Goal: Information Seeking & Learning: Stay updated

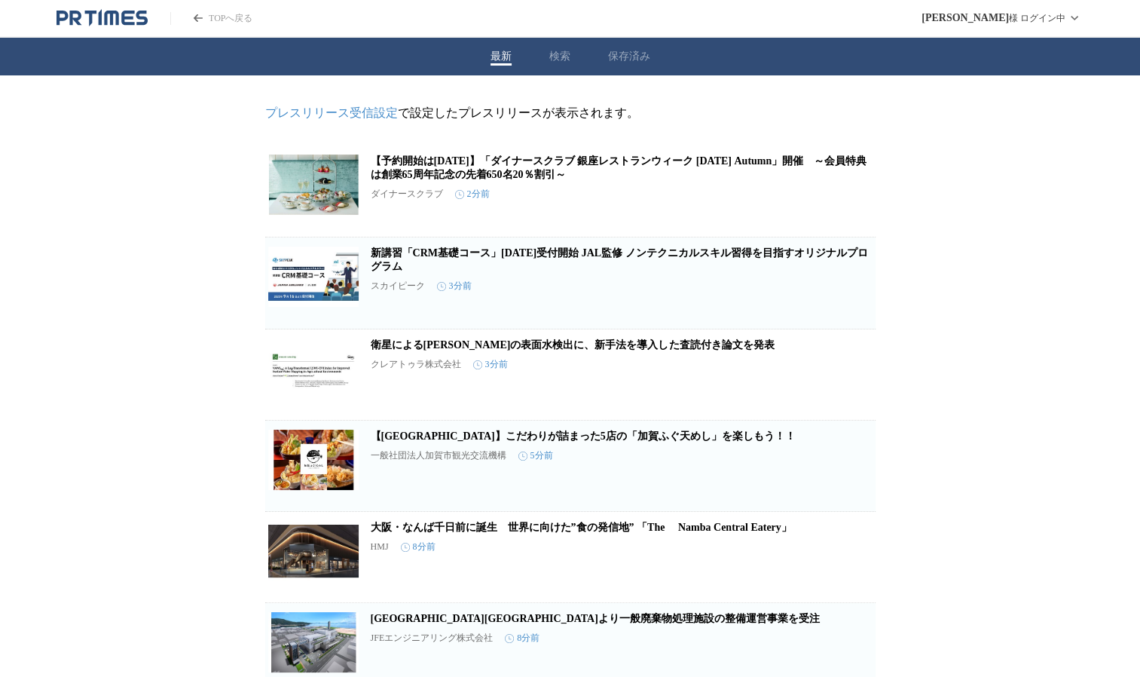
click at [576, 56] on div "最新 検索 保存済み" at bounding box center [570, 57] width 1140 height 38
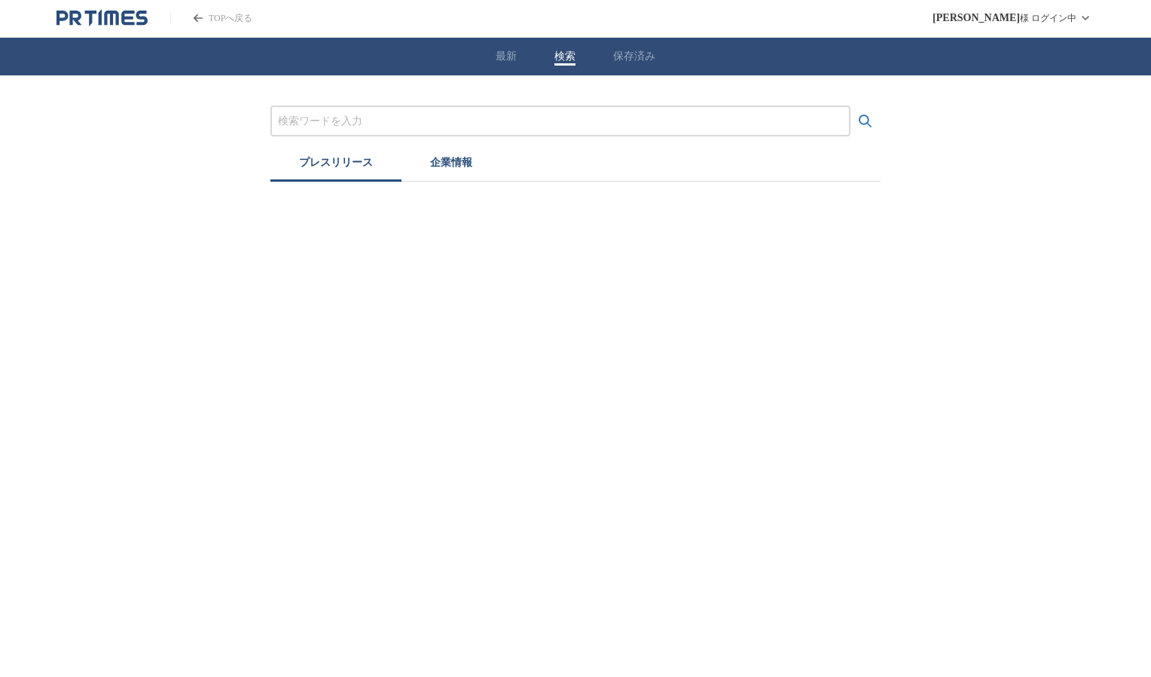
click at [568, 57] on button "検索" at bounding box center [565, 57] width 21 height 14
click at [518, 119] on input "プレスリリースおよび企業を検索する" at bounding box center [560, 121] width 565 height 17
type input "o"
type input "大阪市"
click at [851, 106] on button "検索する" at bounding box center [866, 121] width 30 height 30
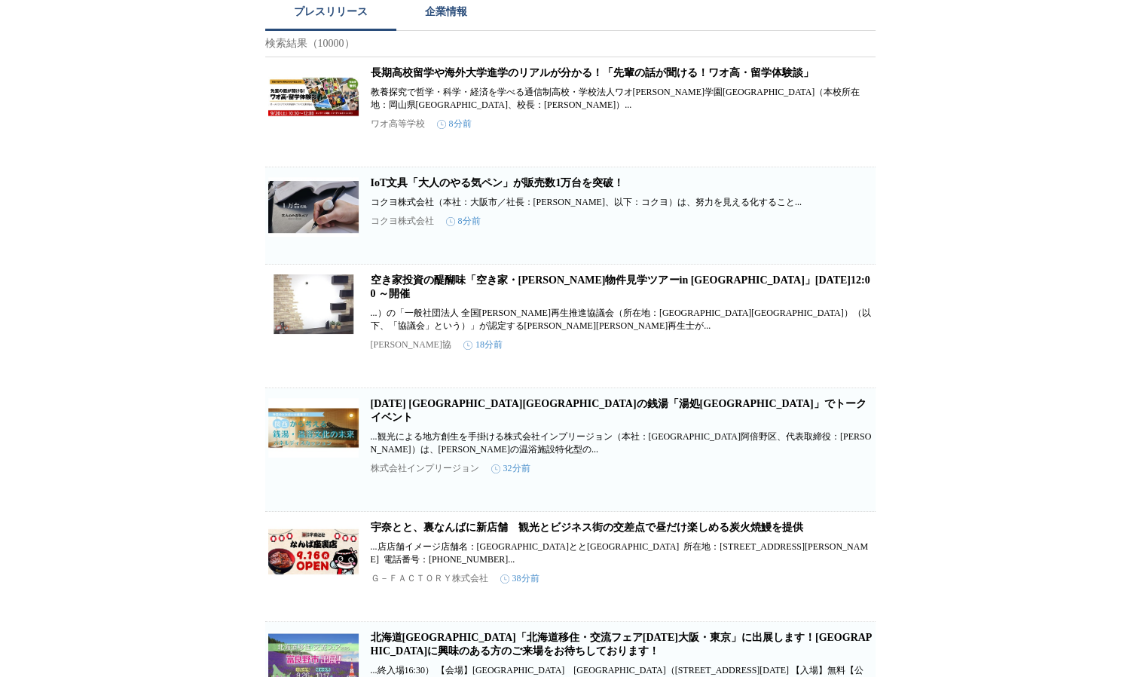
scroll to position [301, 0]
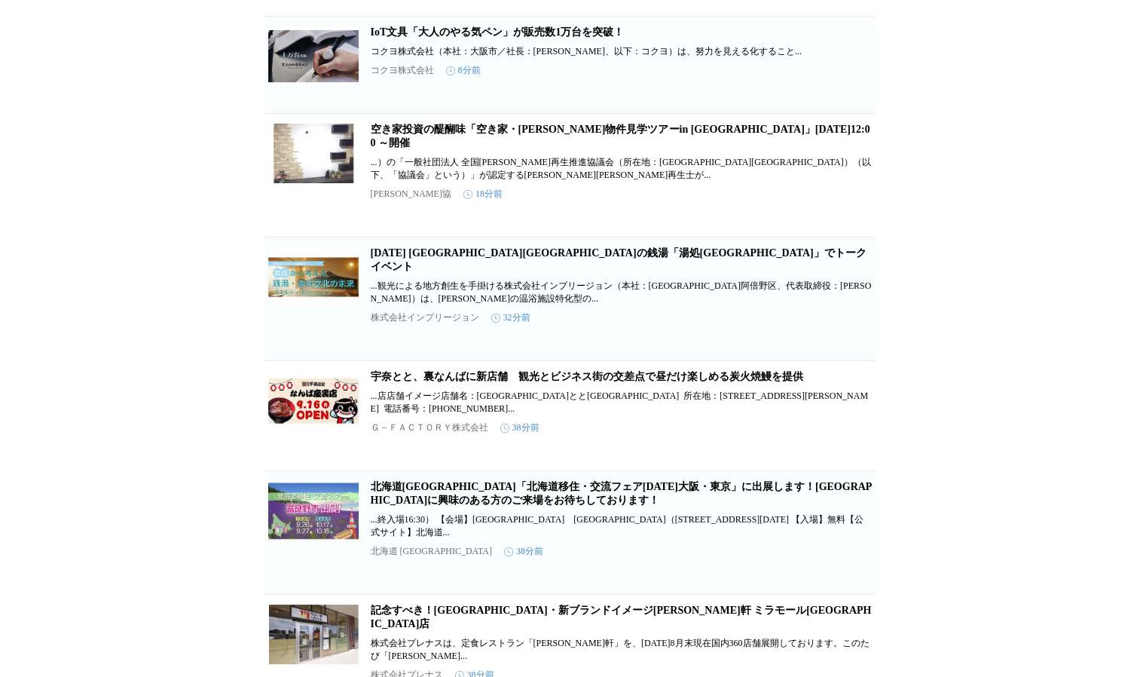
click at [526, 262] on link "9月29日 大阪市阿倍野区の銭湯「湯処あべの橋」でトークイベント" at bounding box center [619, 259] width 496 height 25
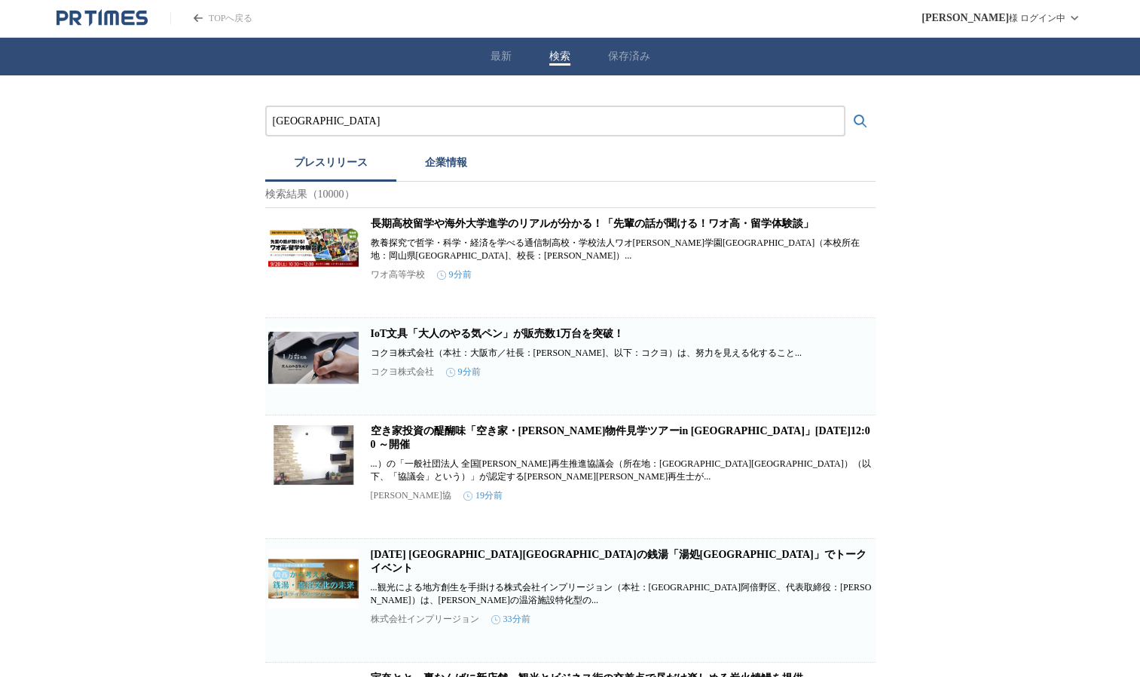
click at [130, 20] on icon "PR TIMESのトップページはこちら" at bounding box center [102, 18] width 91 height 18
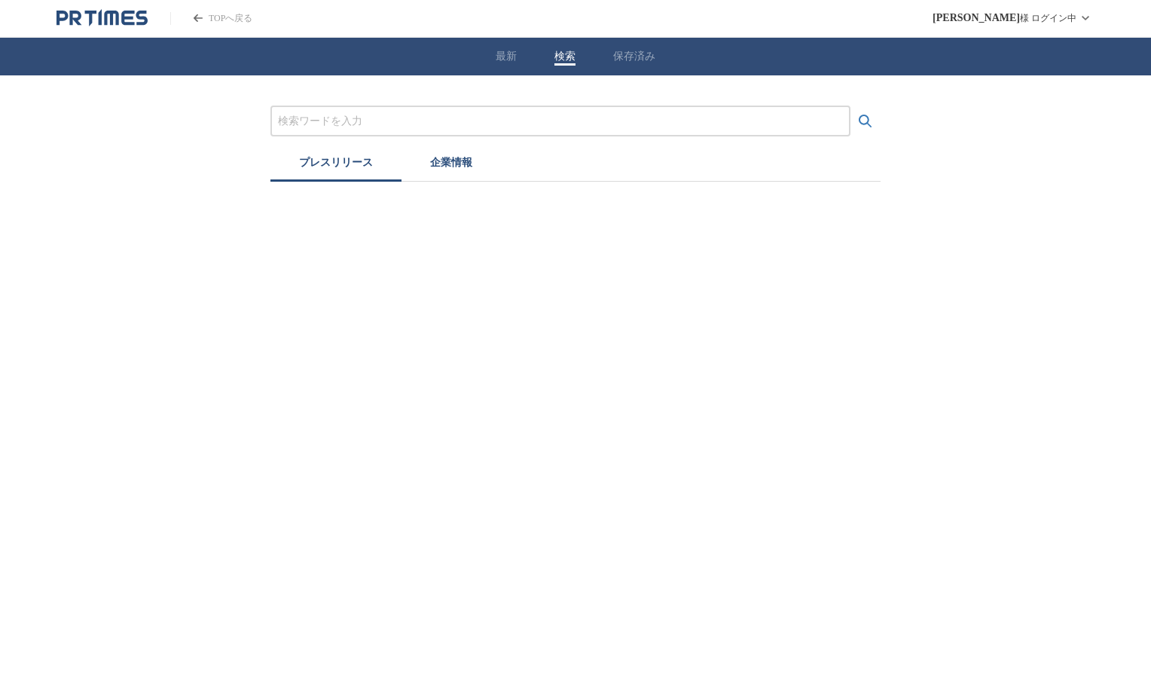
click at [559, 62] on button "検索" at bounding box center [565, 57] width 21 height 14
click at [498, 122] on input "プレスリリースおよび企業を検索する" at bounding box center [560, 121] width 565 height 17
type input "大阪市"
click at [851, 106] on button "検索する" at bounding box center [866, 121] width 30 height 30
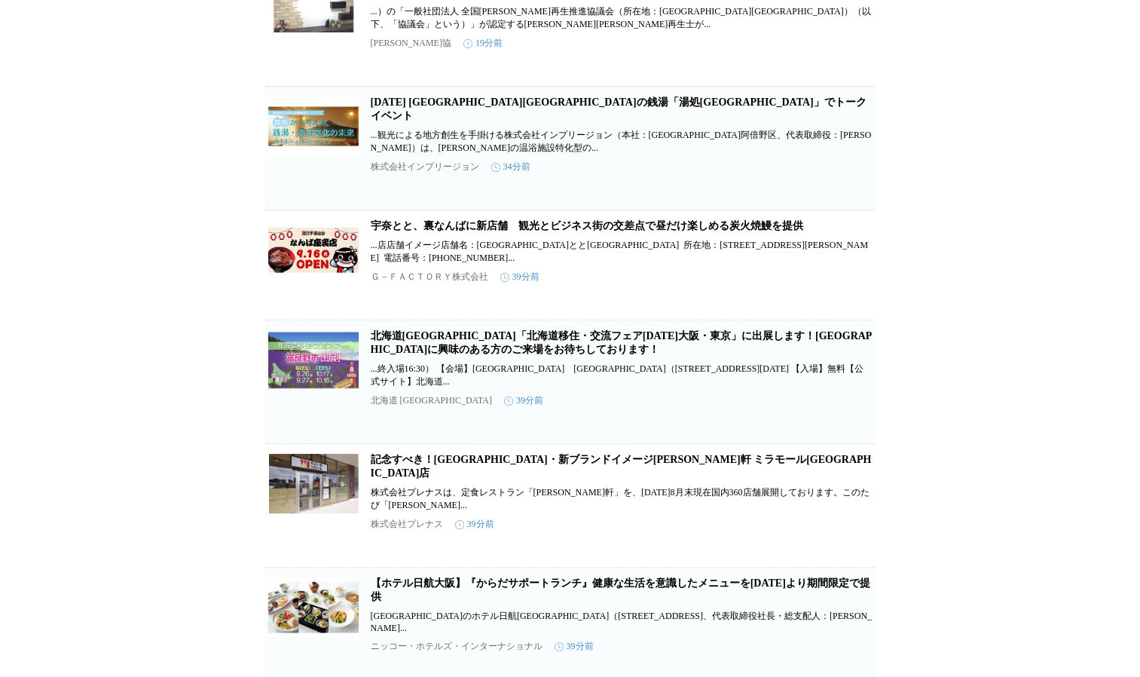
scroll to position [75, 0]
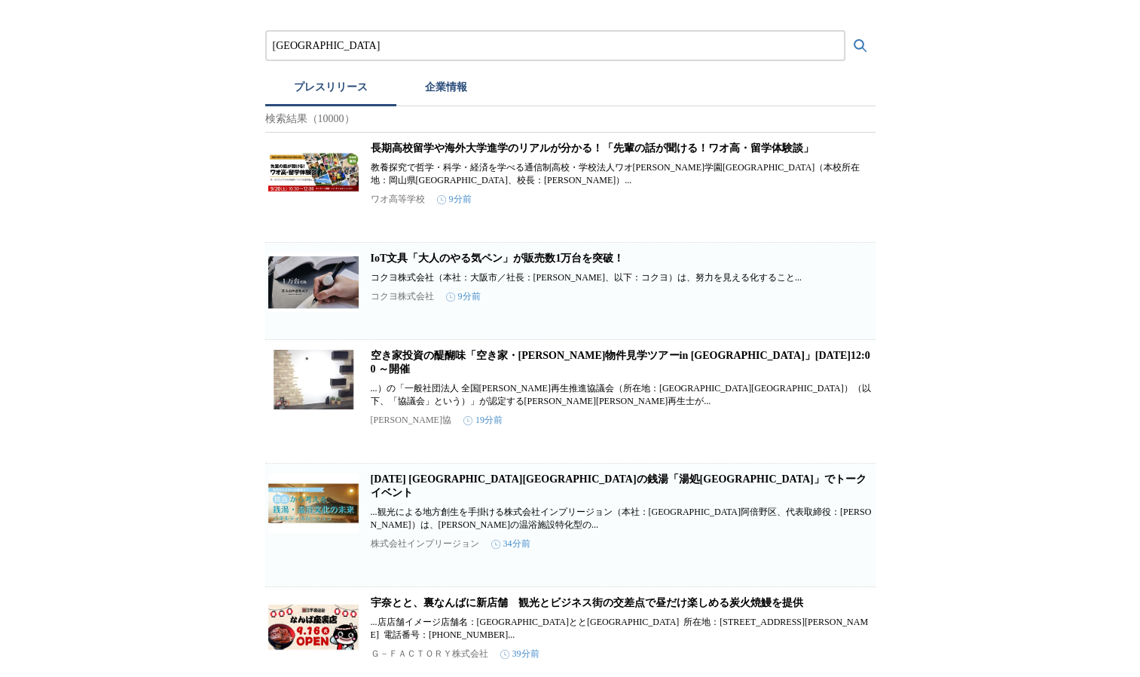
click at [521, 488] on link "9月29日 大阪市阿倍野区の銭湯「湯処あべの橋」でトークイベント" at bounding box center [619, 485] width 496 height 25
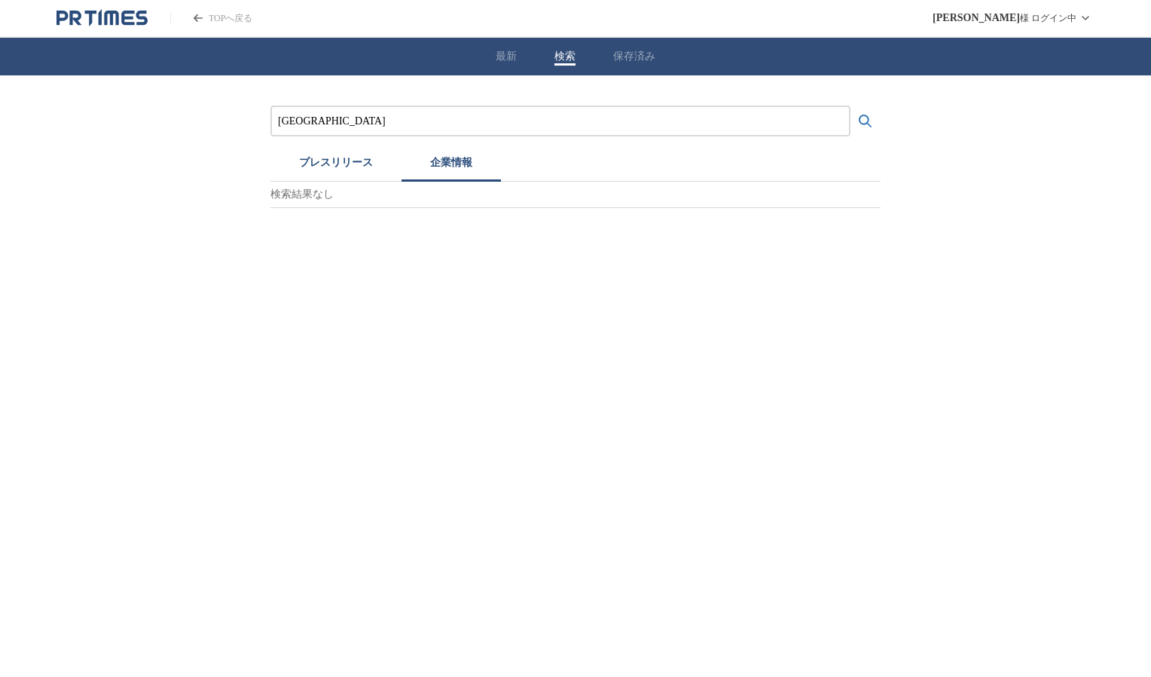
click at [350, 167] on button "プレスリリース" at bounding box center [336, 164] width 131 height 33
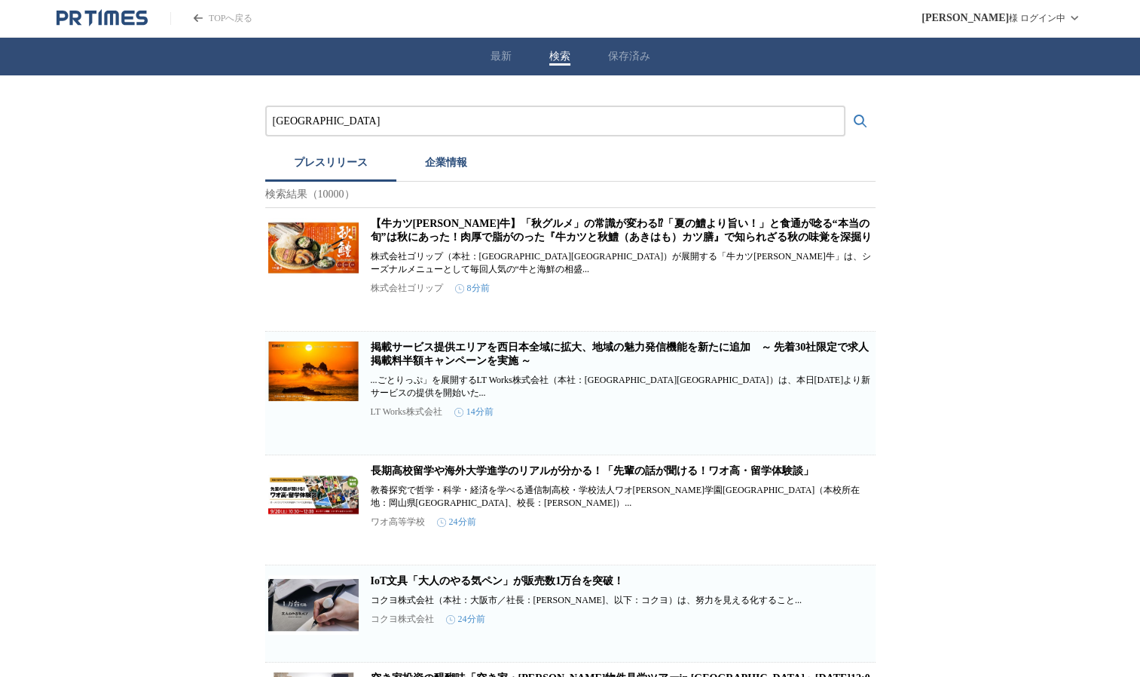
click at [580, 243] on link "【牛カツ京都勝牛】「秋グルメ」の常識が変わる⁉「夏の鱧より旨い！」と食通が唸る“本当の旬”は秋にあった！肉厚で脂がのった『牛カツと秋鱧（あきはも）カツ膳』で知…" at bounding box center [621, 230] width 501 height 25
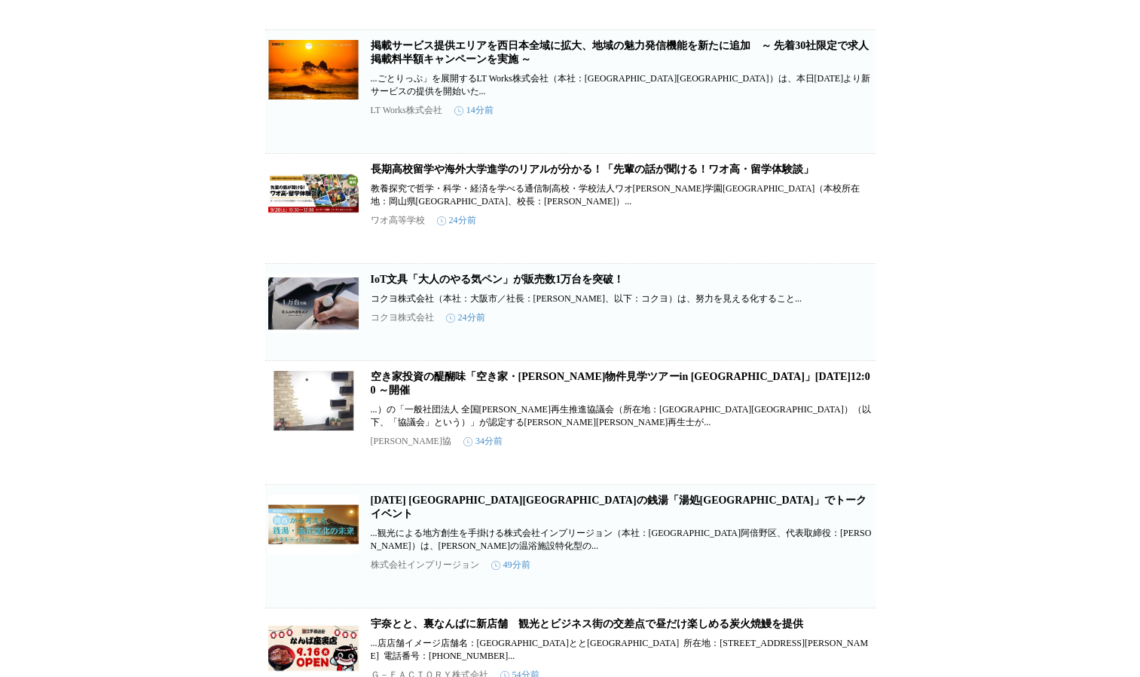
click at [522, 285] on link "IoT文具「大人のやる気ペン」が販売数1万台を突破！" at bounding box center [498, 279] width 254 height 11
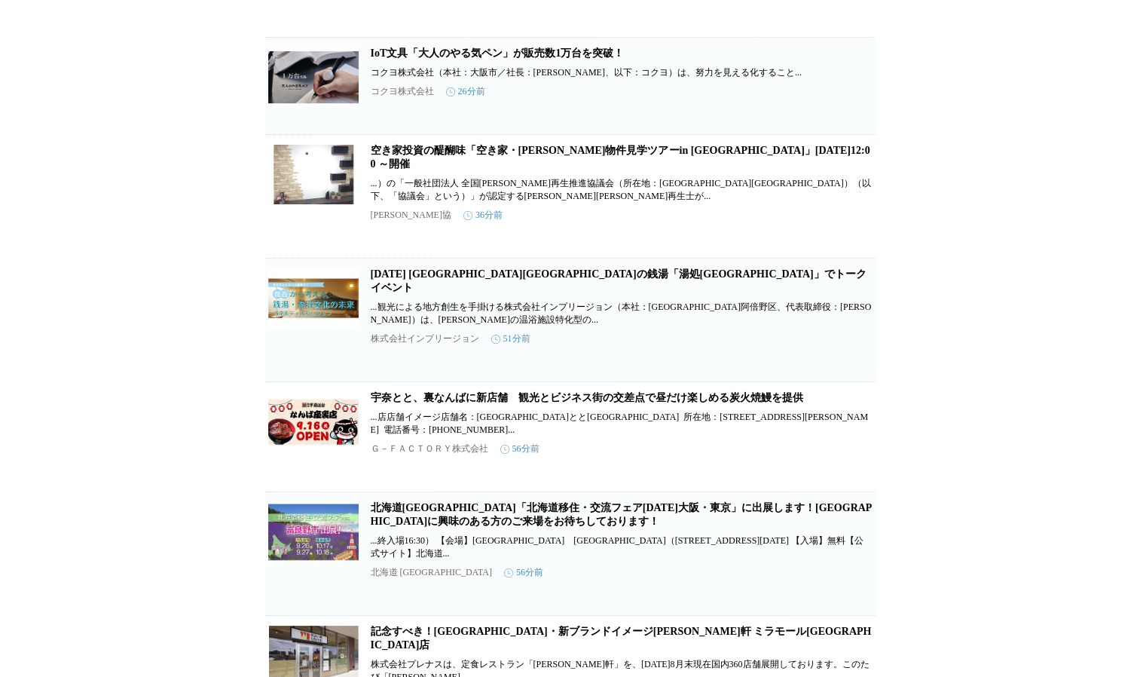
scroll to position [603, 0]
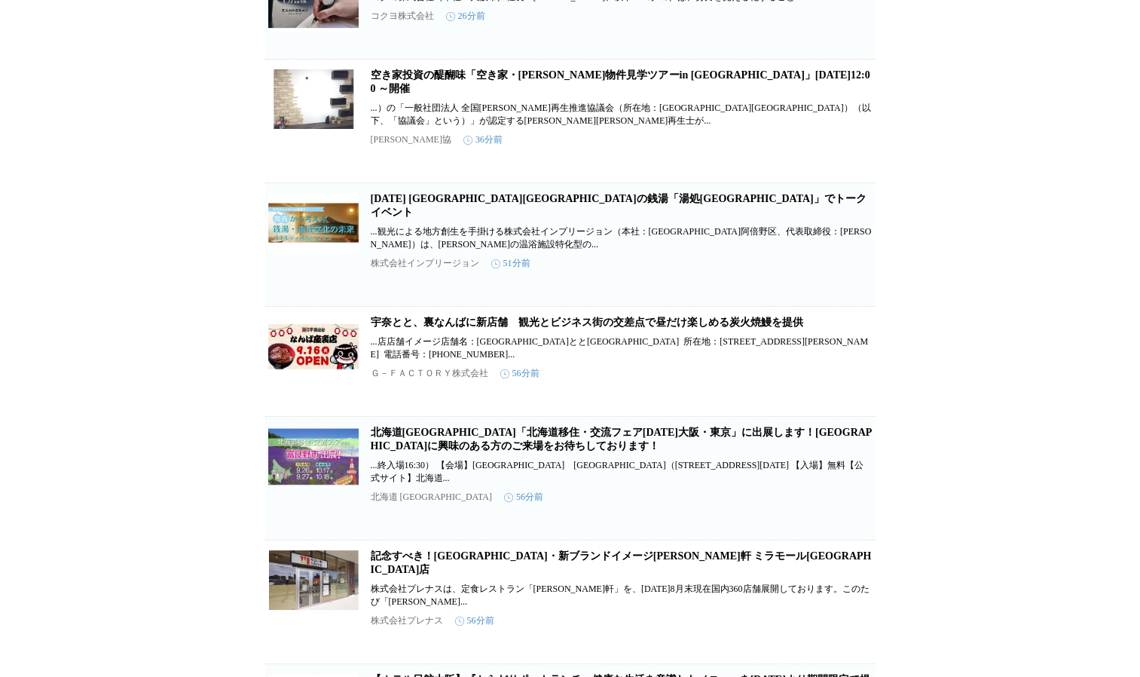
click at [552, 218] on link "9月29日 大阪市阿倍野区の銭湯「湯処あべの橋」でトークイベント" at bounding box center [619, 205] width 496 height 25
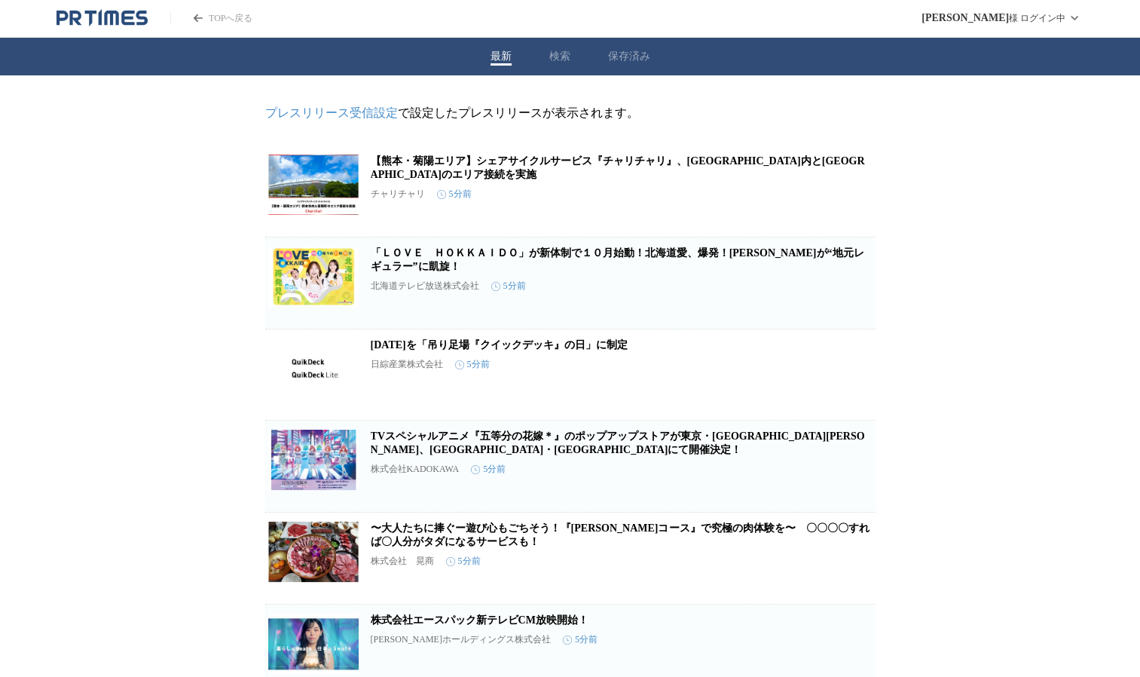
click at [561, 63] on button "検索" at bounding box center [559, 57] width 21 height 14
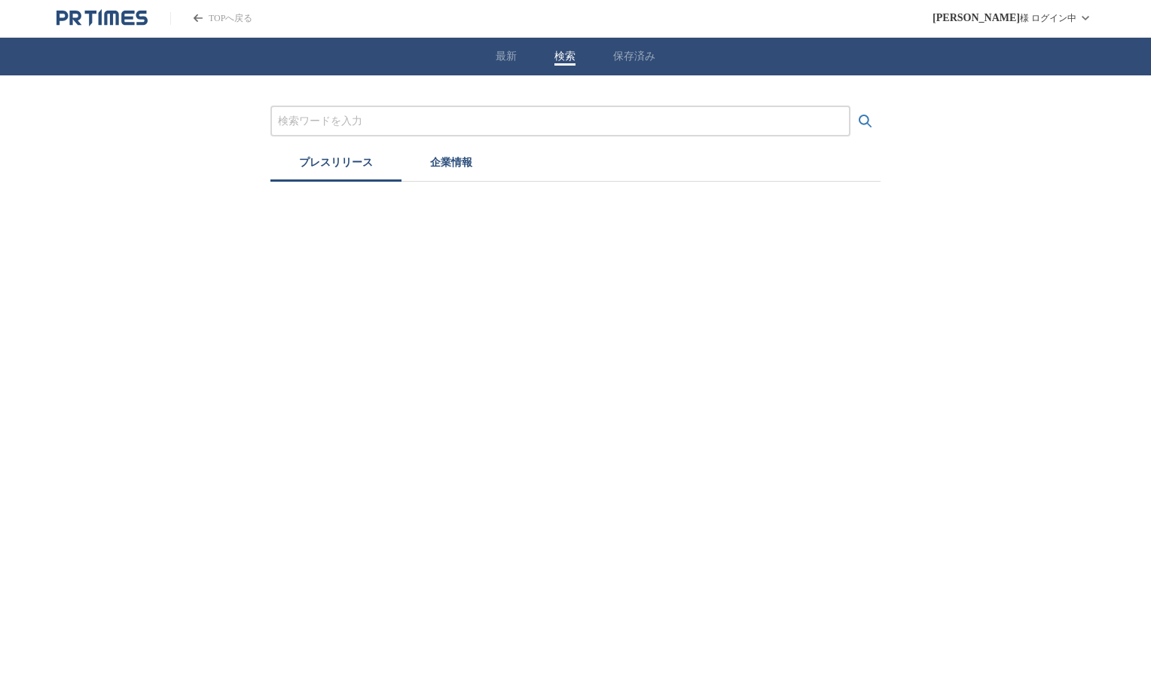
click at [407, 121] on input "プレスリリースおよび企業を検索する" at bounding box center [560, 121] width 565 height 17
click at [851, 106] on button "検索する" at bounding box center [866, 121] width 30 height 30
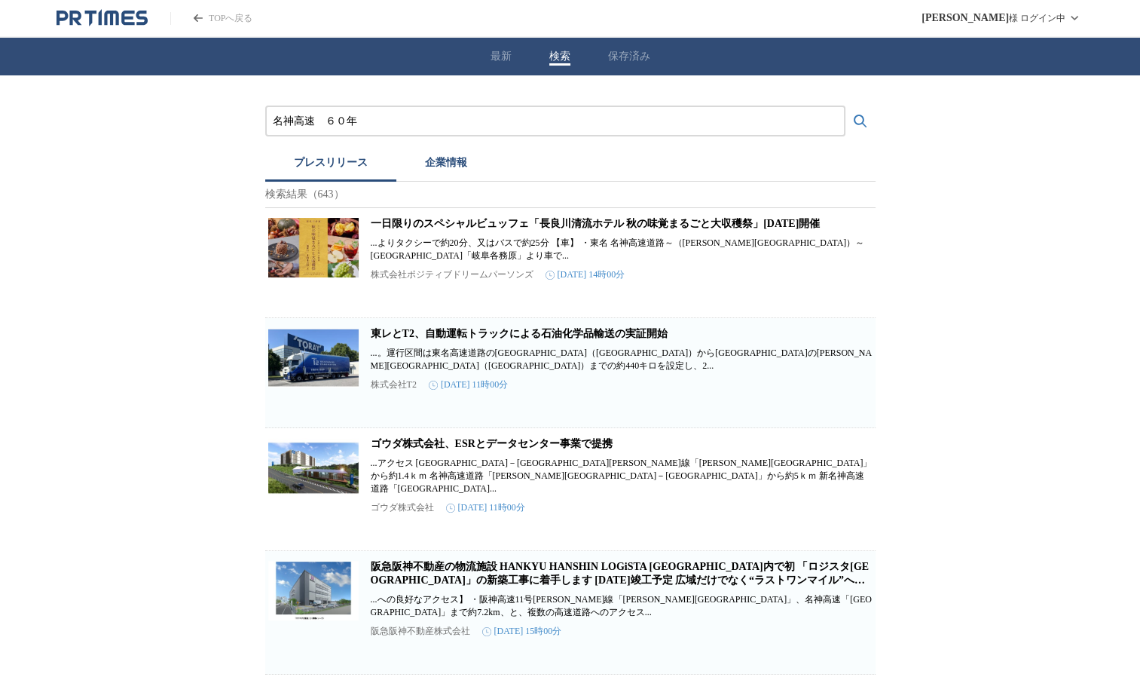
click at [845, 106] on button "検索する" at bounding box center [860, 121] width 30 height 30
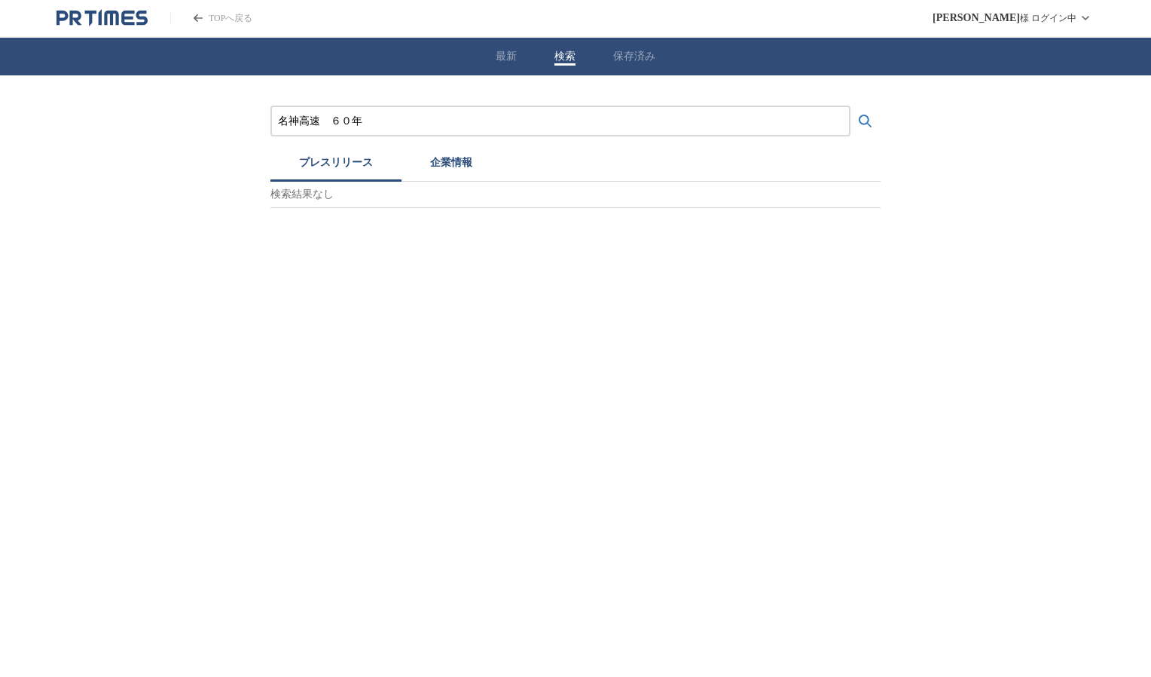
click at [851, 106] on button "検索する" at bounding box center [866, 121] width 30 height 30
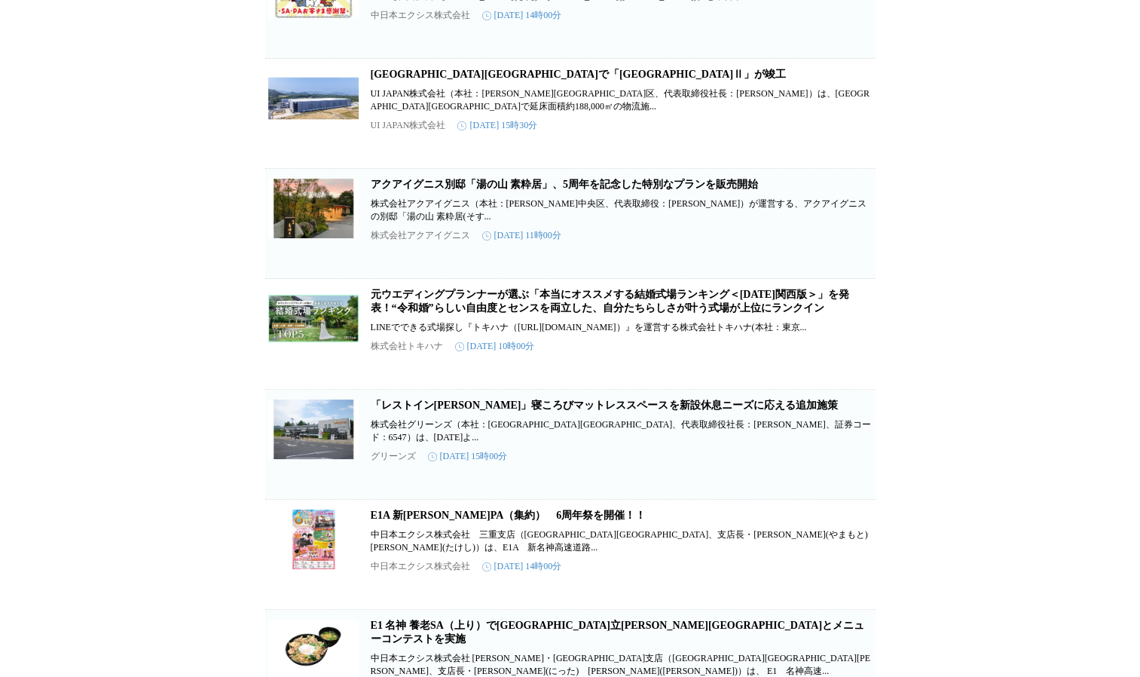
scroll to position [452, 0]
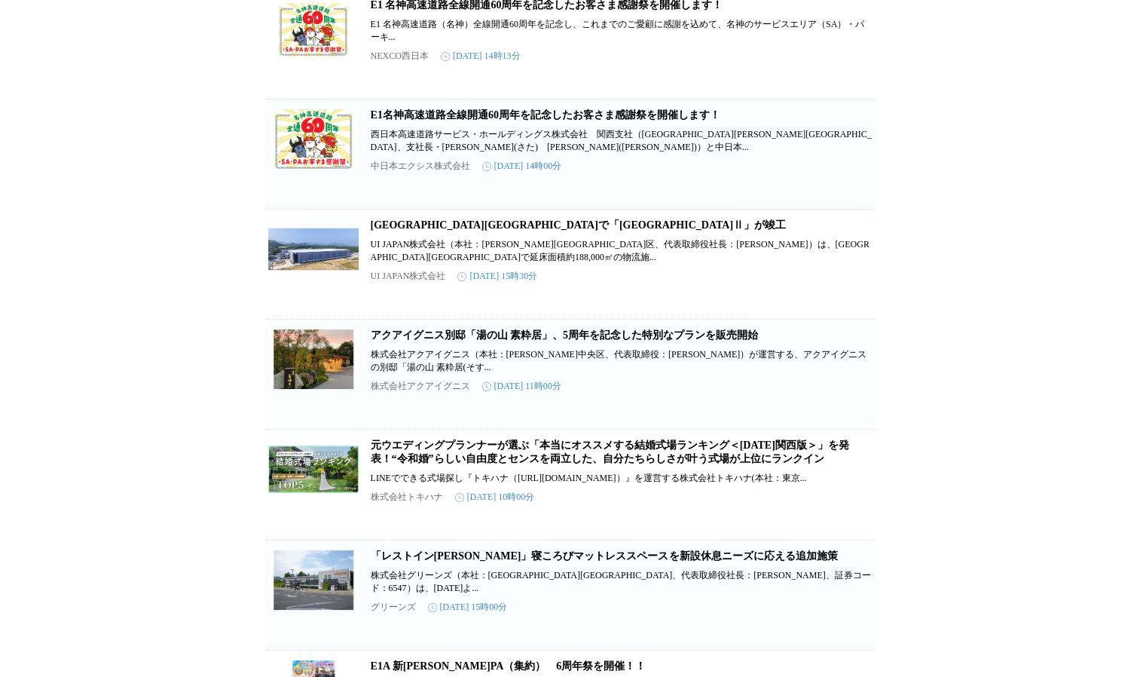
click at [552, 121] on link "E1名神高速道路全線開通60周年を記念したお客さま感謝祭を開催します！" at bounding box center [546, 114] width 350 height 11
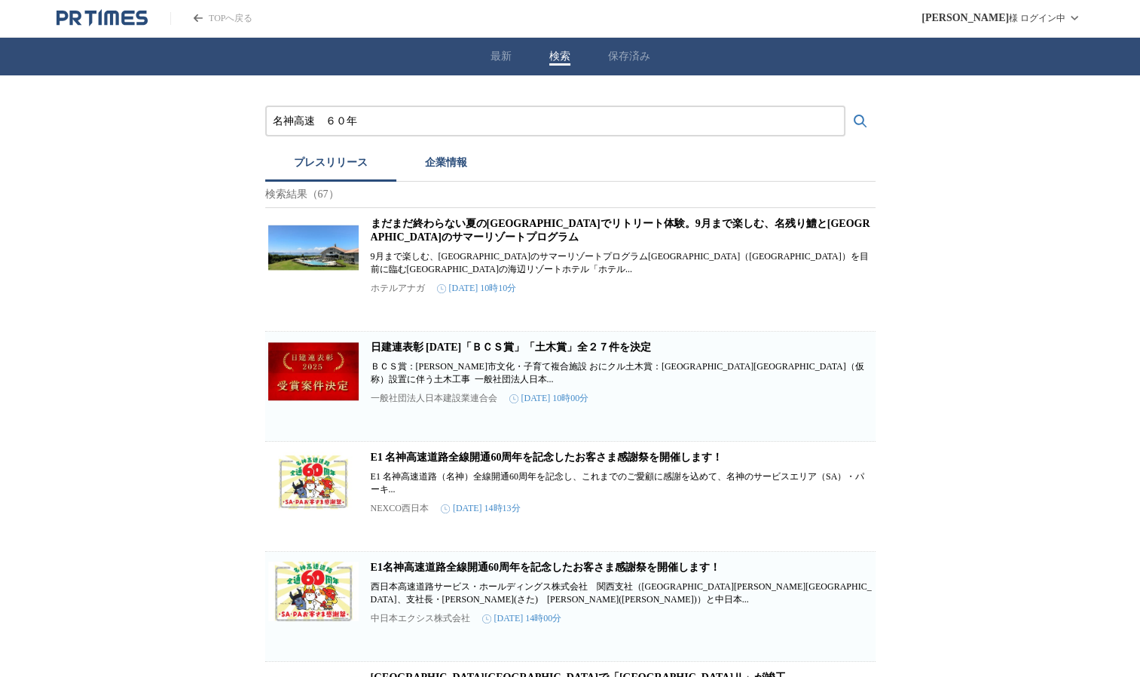
click at [349, 118] on input "名神高速　６０年" at bounding box center [555, 121] width 565 height 17
click at [845, 106] on button "検索する" at bounding box center [860, 121] width 30 height 30
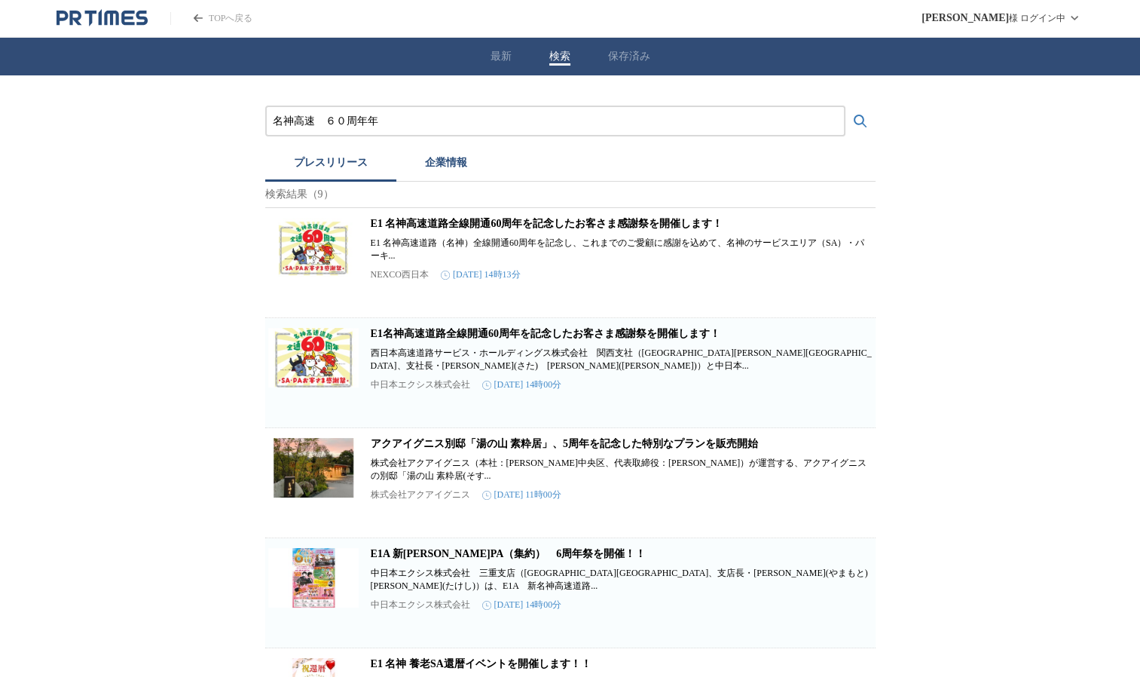
click at [431, 130] on div "名神高速　６０周年年" at bounding box center [555, 120] width 580 height 31
click at [414, 123] on input "名神高速　６０周年年" at bounding box center [555, 121] width 565 height 17
click at [845, 106] on button "検索する" at bounding box center [860, 121] width 30 height 30
type input "名神高速道路"
click at [845, 106] on button "検索する" at bounding box center [860, 121] width 30 height 30
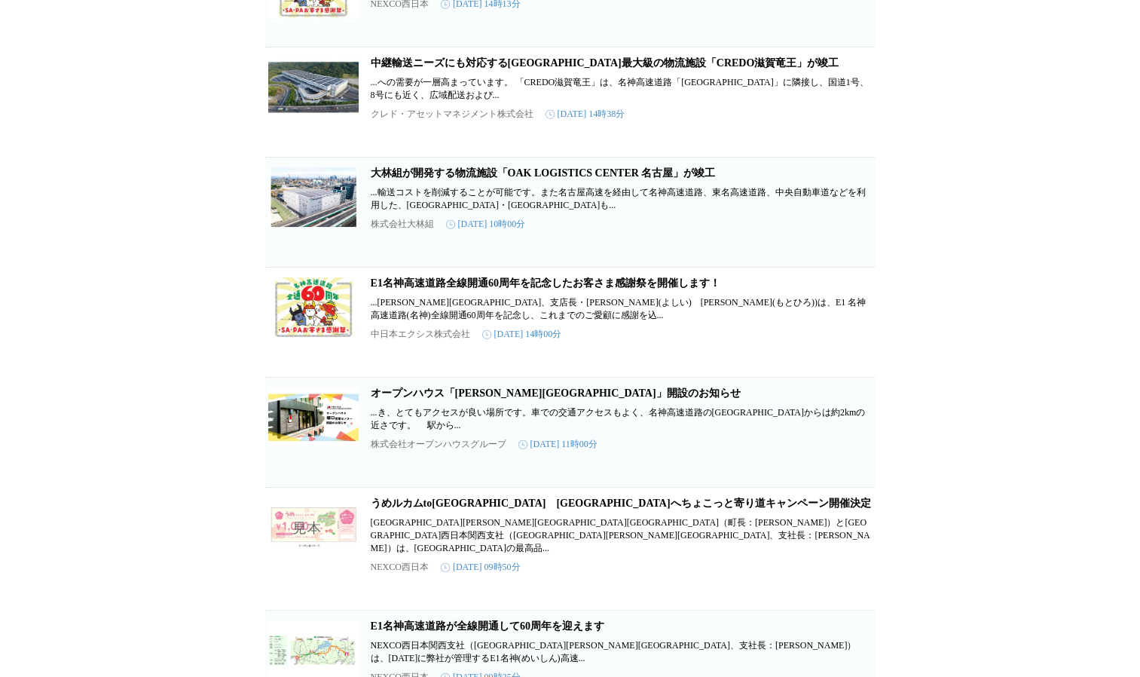
scroll to position [4385, 0]
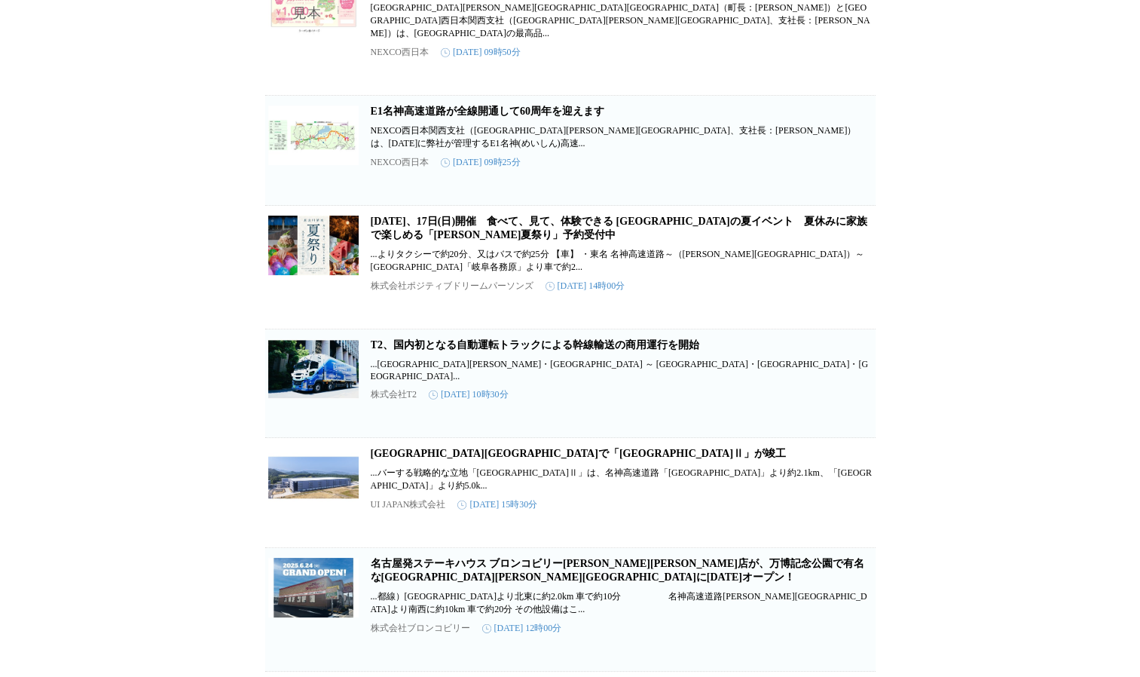
click at [526, 117] on link "E1名神高速道路が全線開通して60周年を迎えます" at bounding box center [488, 110] width 234 height 11
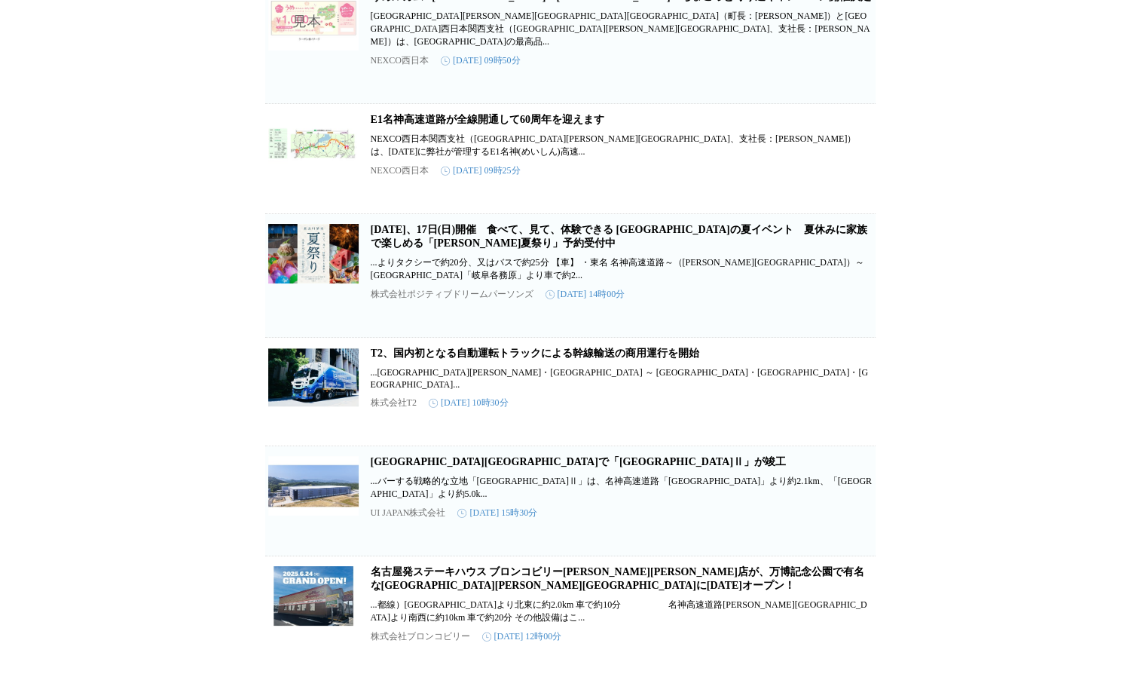
scroll to position [3725, 0]
